Goal: Information Seeking & Learning: Compare options

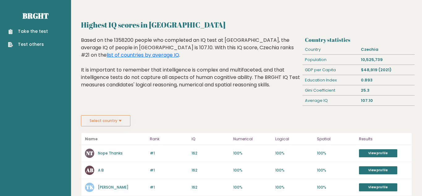
click at [120, 123] on button "Select country" at bounding box center [105, 120] width 49 height 11
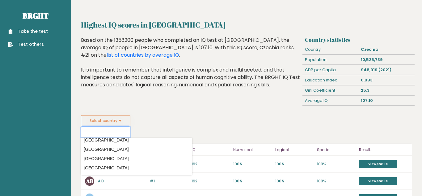
scroll to position [70, 0]
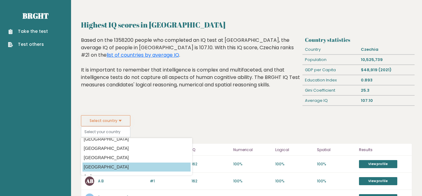
click at [128, 165] on option "[GEOGRAPHIC_DATA]" at bounding box center [137, 166] width 108 height 9
type input "[GEOGRAPHIC_DATA]"
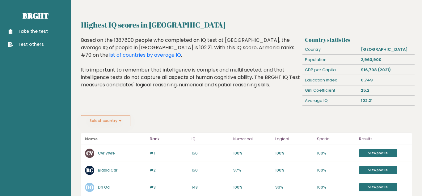
click at [120, 123] on button "Select country" at bounding box center [105, 120] width 49 height 11
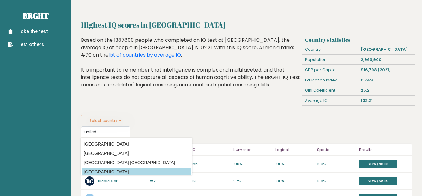
drag, startPoint x: 97, startPoint y: 169, endPoint x: 148, endPoint y: 167, distance: 51.3
click at [148, 167] on option "[GEOGRAPHIC_DATA]" at bounding box center [137, 171] width 108 height 9
type input "[GEOGRAPHIC_DATA]"
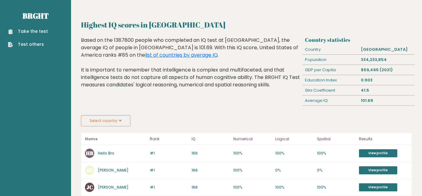
click at [261, 120] on div "Select country Country Afghanistan Albania Algeria American Samoa Andorra Angol…" at bounding box center [246, 120] width 331 height 11
click at [88, 125] on button "Select country" at bounding box center [105, 120] width 49 height 11
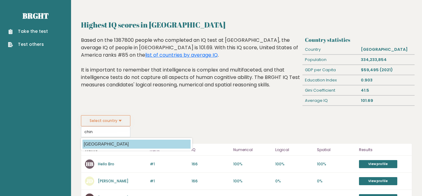
click at [86, 143] on option "[GEOGRAPHIC_DATA]" at bounding box center [137, 143] width 108 height 9
type input "[GEOGRAPHIC_DATA]"
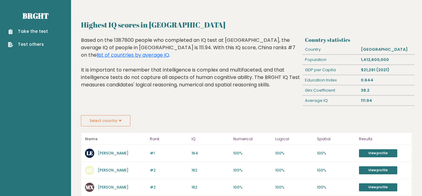
click at [103, 121] on button "Select country" at bounding box center [105, 120] width 49 height 11
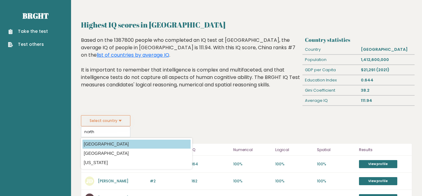
click at [95, 142] on option "[GEOGRAPHIC_DATA]" at bounding box center [137, 143] width 108 height 9
type input "[GEOGRAPHIC_DATA]"
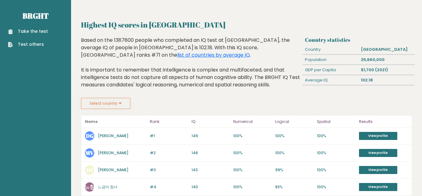
click at [123, 103] on button "Select country" at bounding box center [105, 103] width 49 height 11
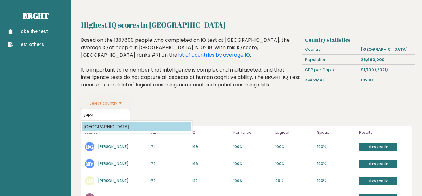
click at [124, 125] on option "Japan" at bounding box center [137, 126] width 108 height 9
type input "Japan"
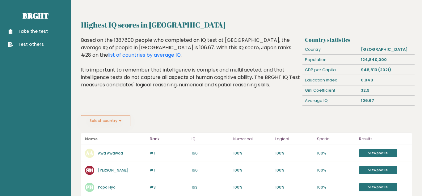
click at [108, 125] on button "Select country" at bounding box center [105, 120] width 49 height 11
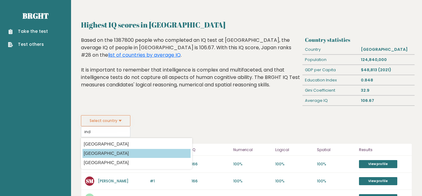
click at [101, 151] on option "[GEOGRAPHIC_DATA]" at bounding box center [137, 153] width 108 height 9
type input "[GEOGRAPHIC_DATA]"
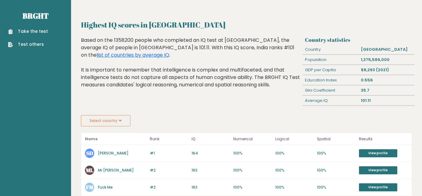
click at [118, 125] on button "Select country" at bounding box center [105, 120] width 49 height 11
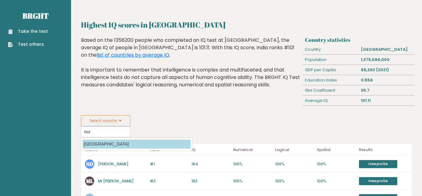
click at [118, 144] on option "[GEOGRAPHIC_DATA]" at bounding box center [137, 143] width 108 height 9
type input "[GEOGRAPHIC_DATA]"
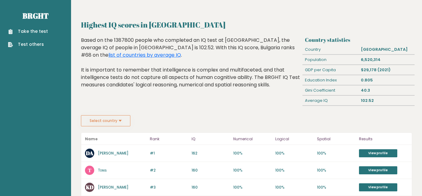
click at [102, 126] on button "Select country" at bounding box center [105, 120] width 49 height 11
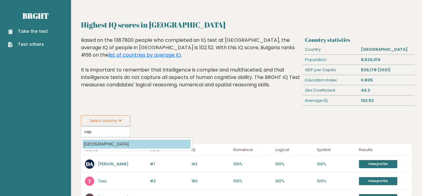
click at [102, 141] on option "[GEOGRAPHIC_DATA]" at bounding box center [137, 143] width 108 height 9
type input "Nepal"
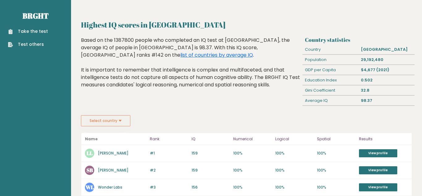
click at [113, 120] on button "Select country" at bounding box center [105, 120] width 49 height 11
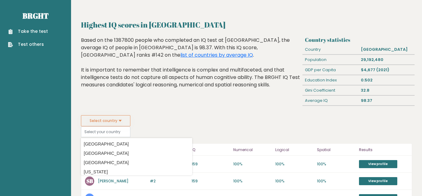
click at [113, 121] on button "Select country" at bounding box center [105, 120] width 49 height 11
click at [41, 28] on link "Take the test" at bounding box center [28, 31] width 40 height 6
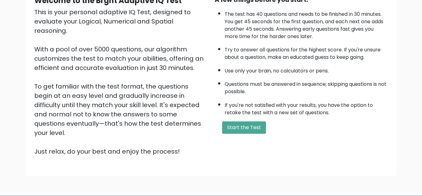
scroll to position [68, 0]
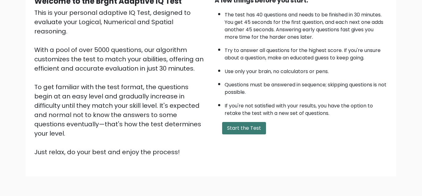
click at [252, 127] on button "Start the Test" at bounding box center [244, 128] width 44 height 12
